Goal: Information Seeking & Learning: Learn about a topic

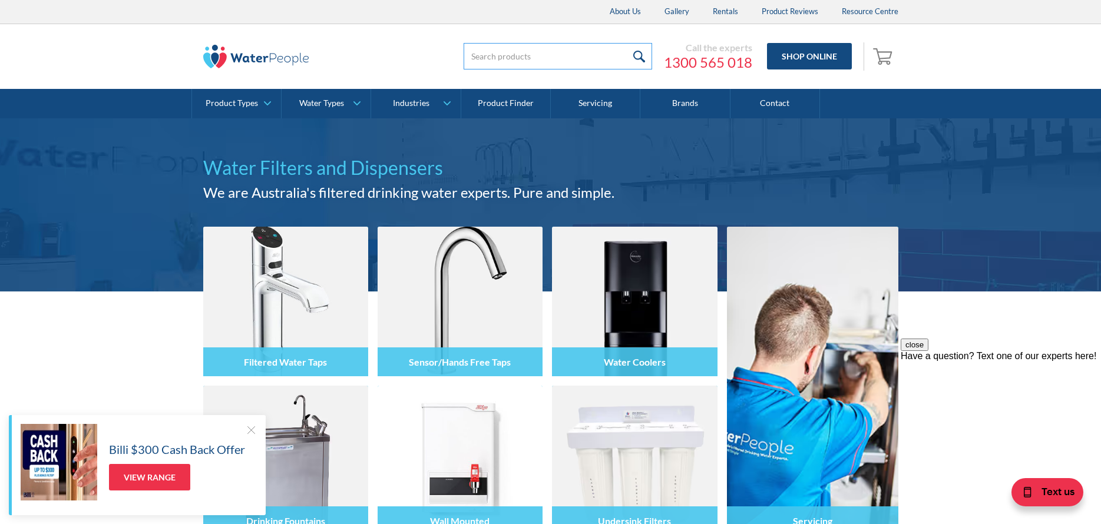
click at [485, 56] on input "search" at bounding box center [558, 56] width 189 height 27
type input "Zip water chiller"
click at [627, 43] on input "submit" at bounding box center [639, 56] width 25 height 27
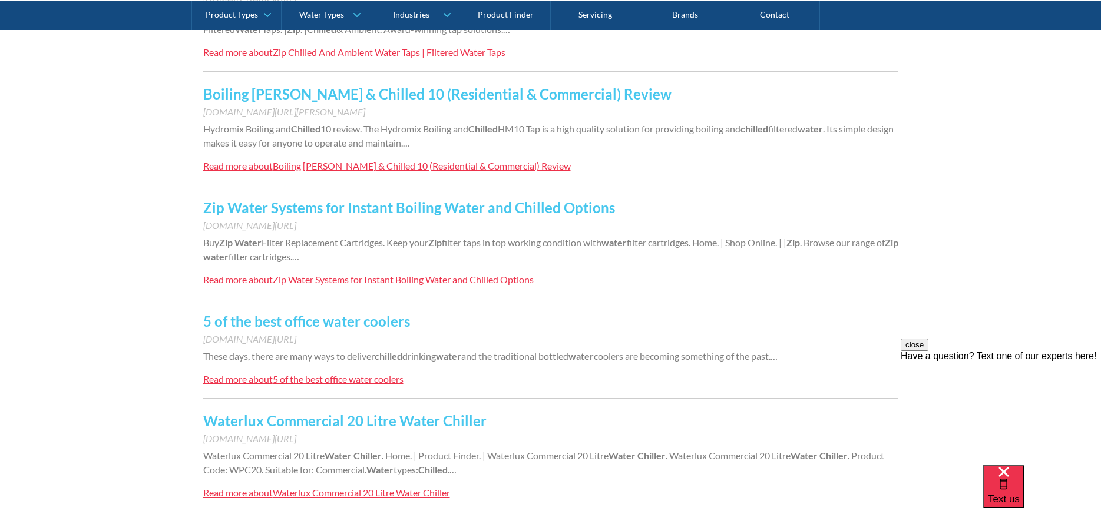
click at [259, 328] on link "5 of the best office water coolers" at bounding box center [306, 321] width 207 height 17
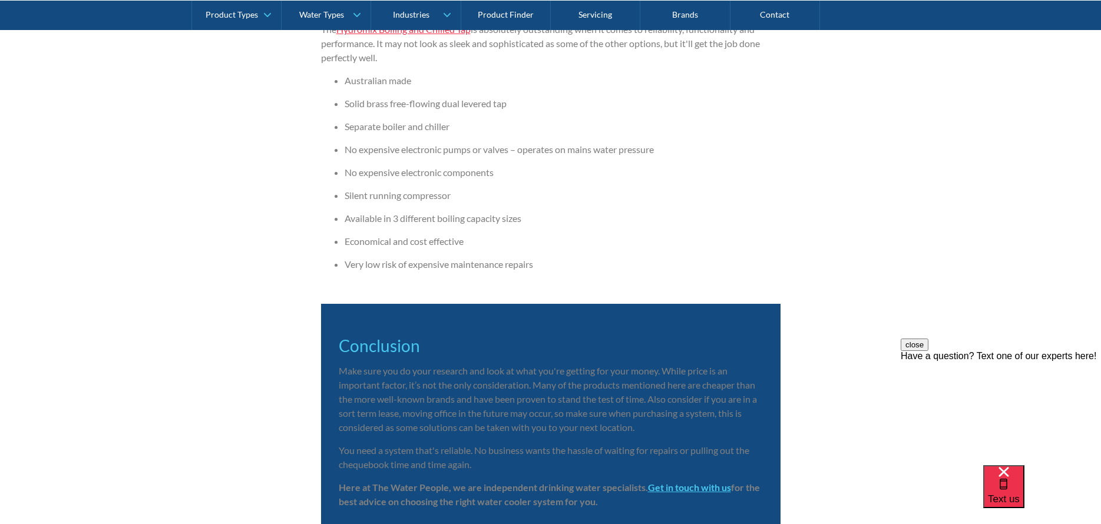
scroll to position [3364, 0]
